Goal: Find specific page/section: Find specific page/section

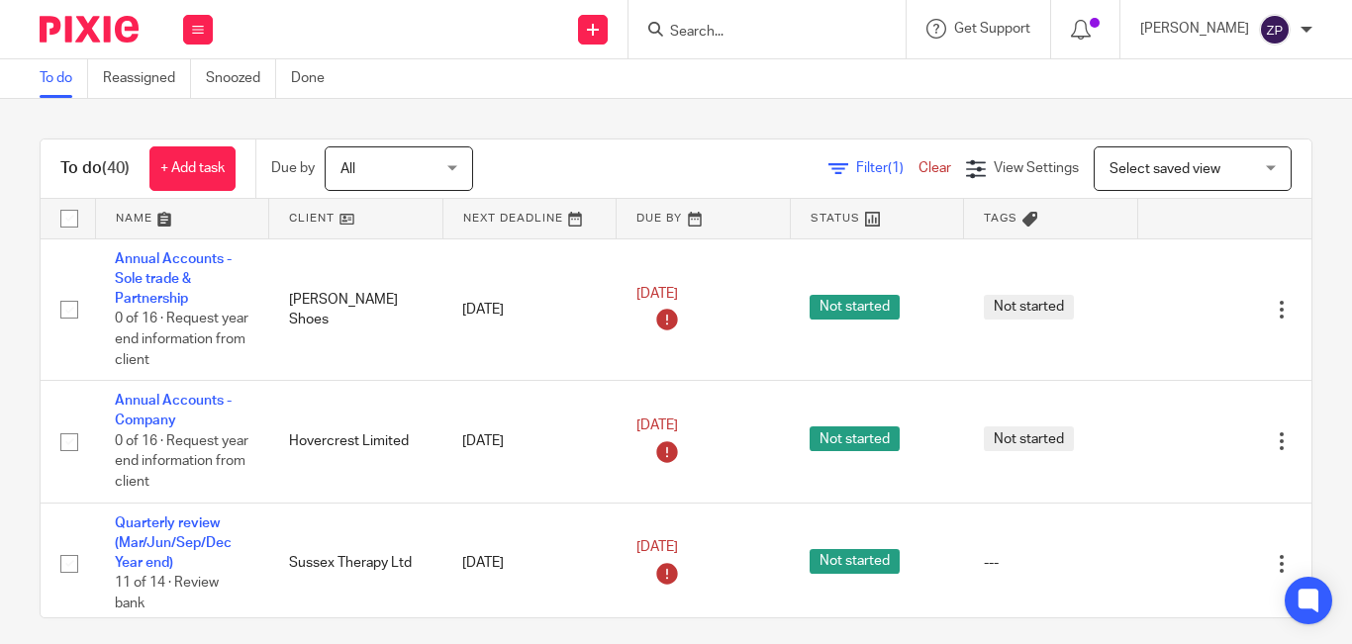
click at [782, 34] on input "Search" at bounding box center [757, 33] width 178 height 18
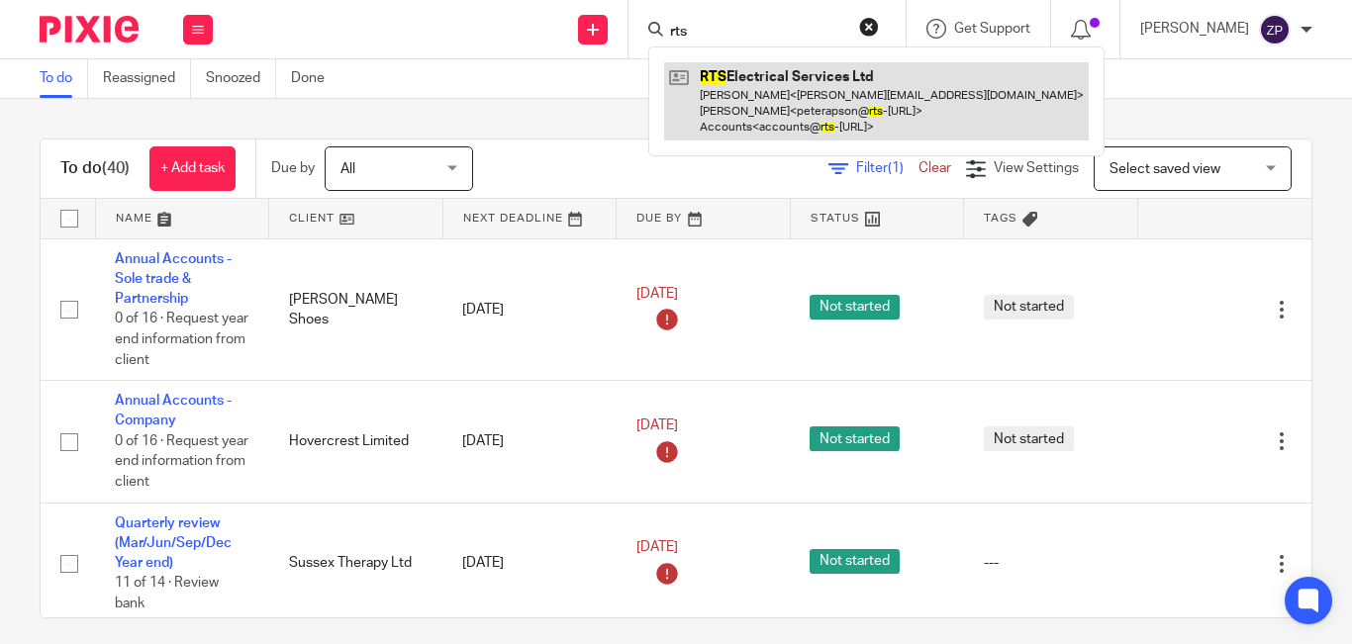
type input "rts"
click at [788, 85] on link at bounding box center [876, 101] width 425 height 78
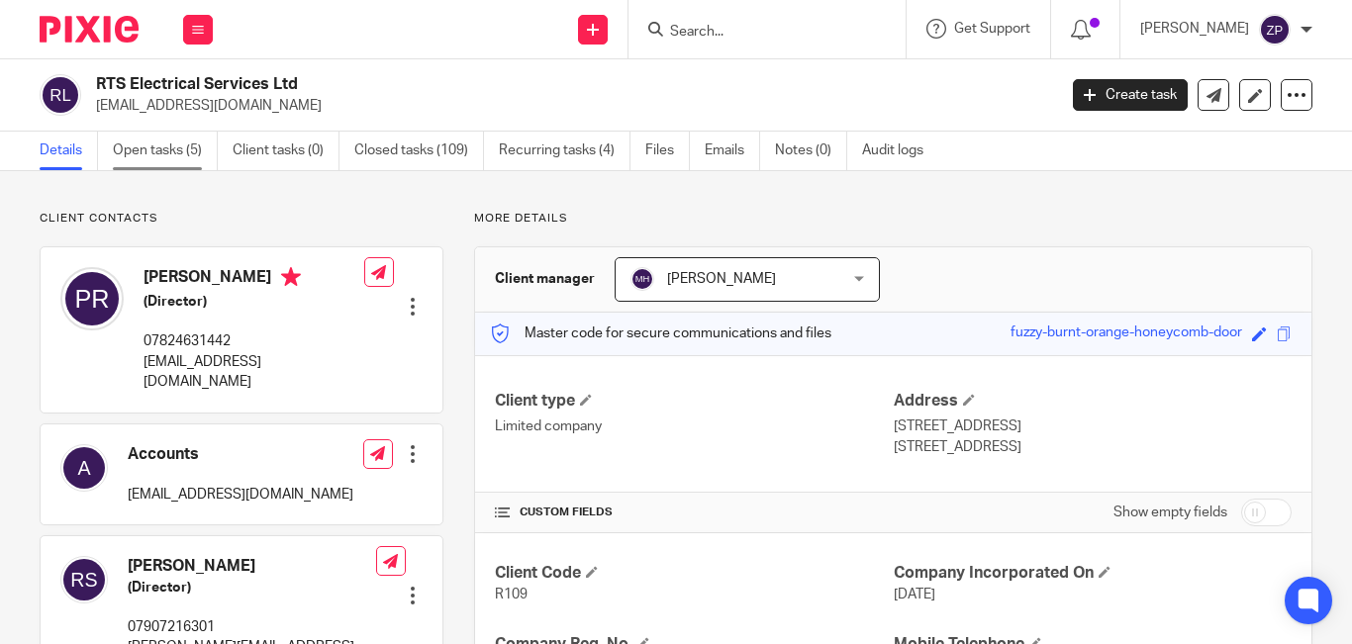
click at [171, 146] on link "Open tasks (5)" at bounding box center [165, 151] width 105 height 39
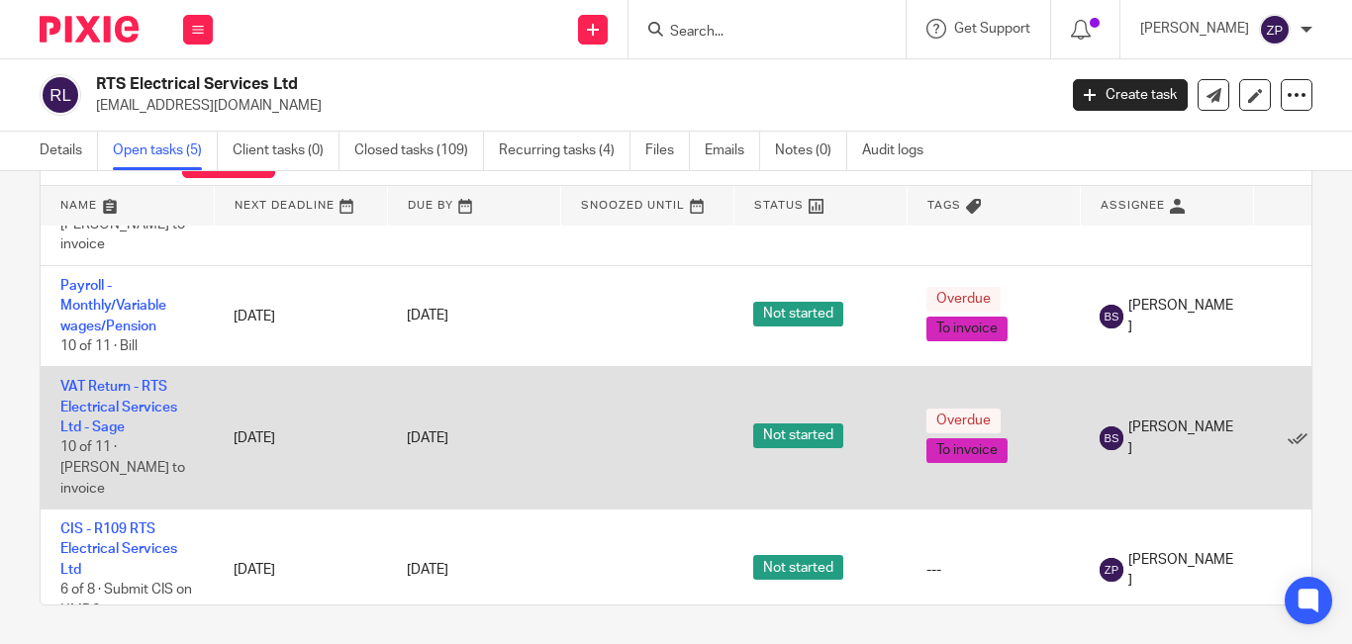
scroll to position [86, 0]
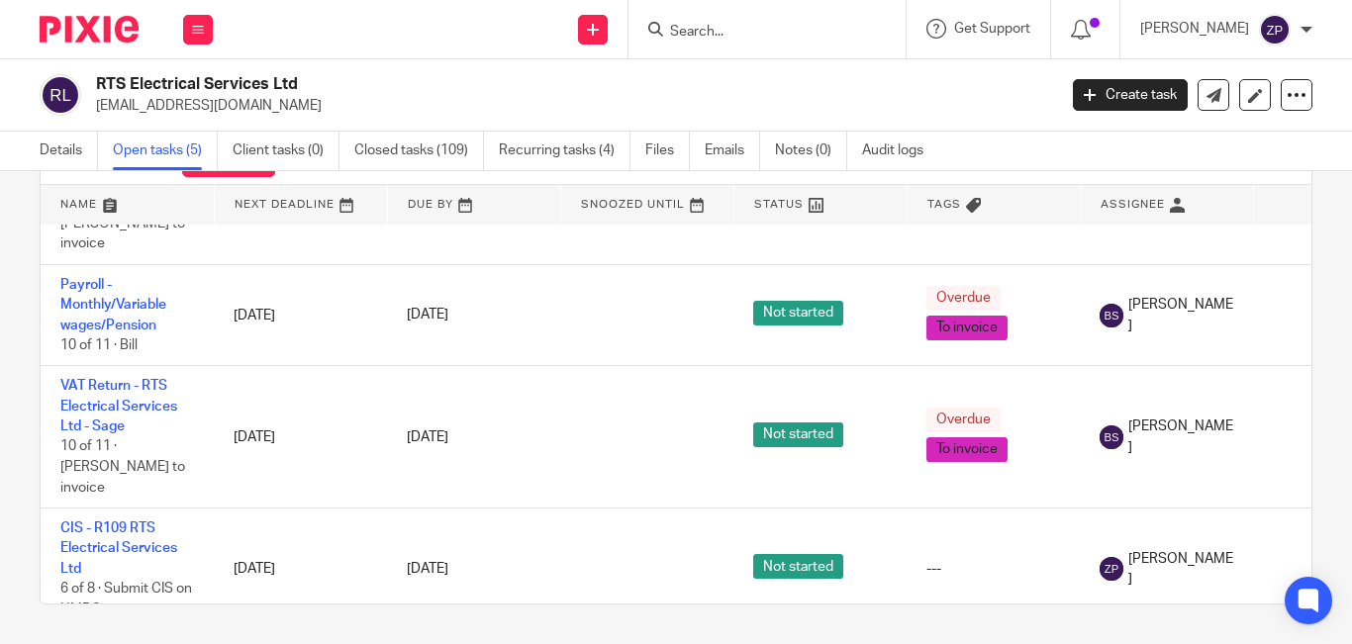
click at [102, 20] on img at bounding box center [89, 29] width 99 height 27
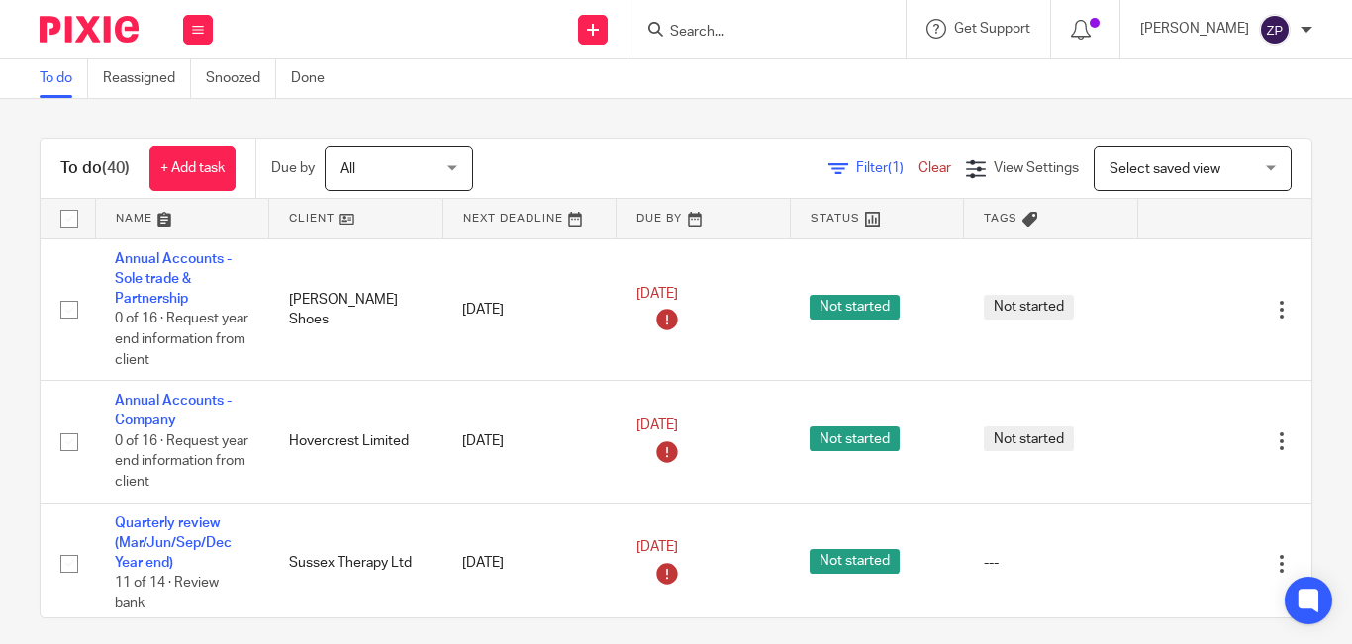
click at [588, 107] on div "To do (40) + Add task Due by All All [DATE] [DATE] This week Next week This mon…" at bounding box center [676, 371] width 1352 height 545
